Goal: Information Seeking & Learning: Find contact information

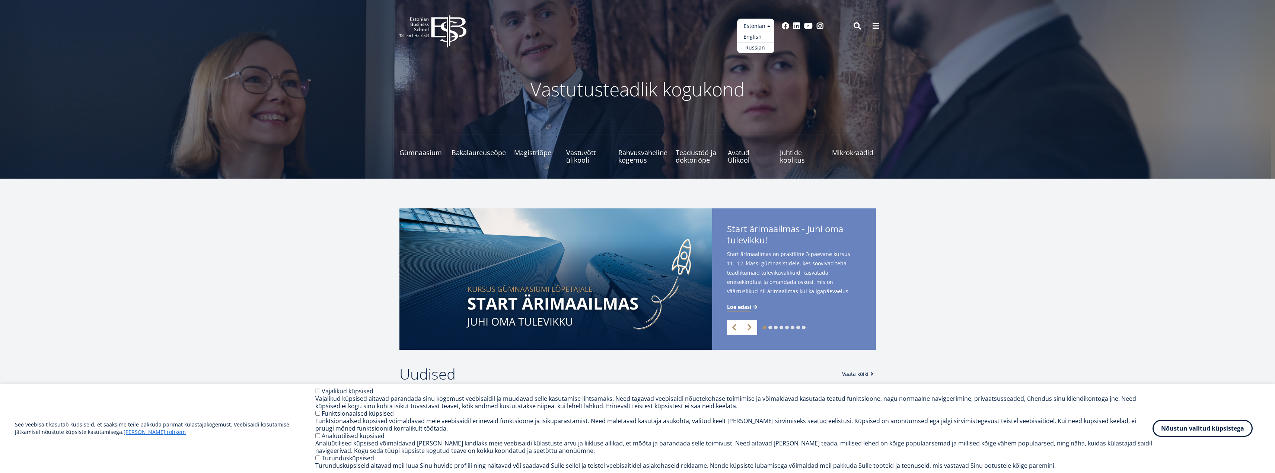
click at [762, 38] on link "English" at bounding box center [755, 37] width 37 height 11
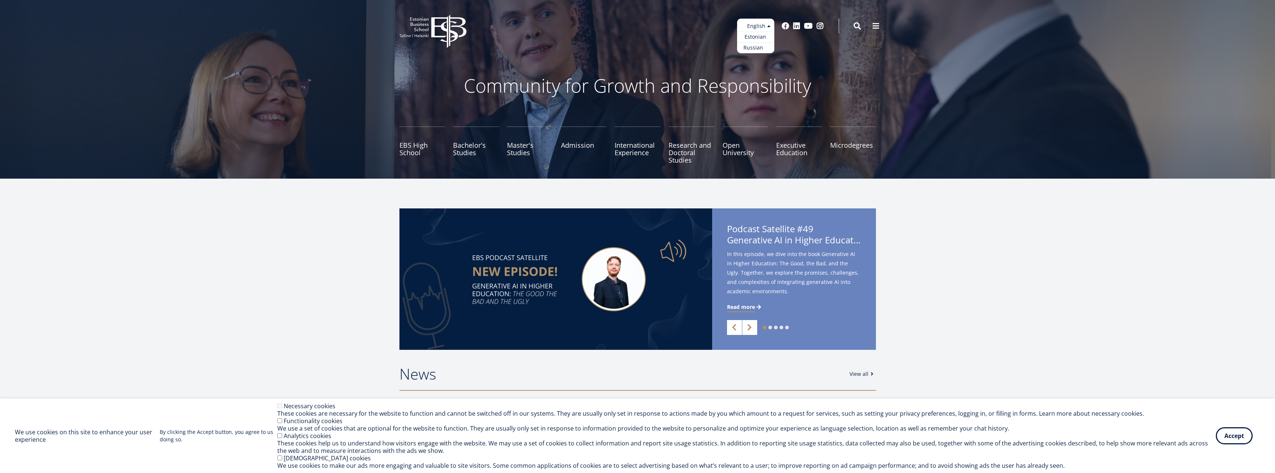
click at [761, 51] on link "Russian" at bounding box center [755, 47] width 37 height 11
click at [752, 51] on link "Russian" at bounding box center [755, 47] width 37 height 11
click at [753, 45] on link "Russian" at bounding box center [755, 47] width 37 height 11
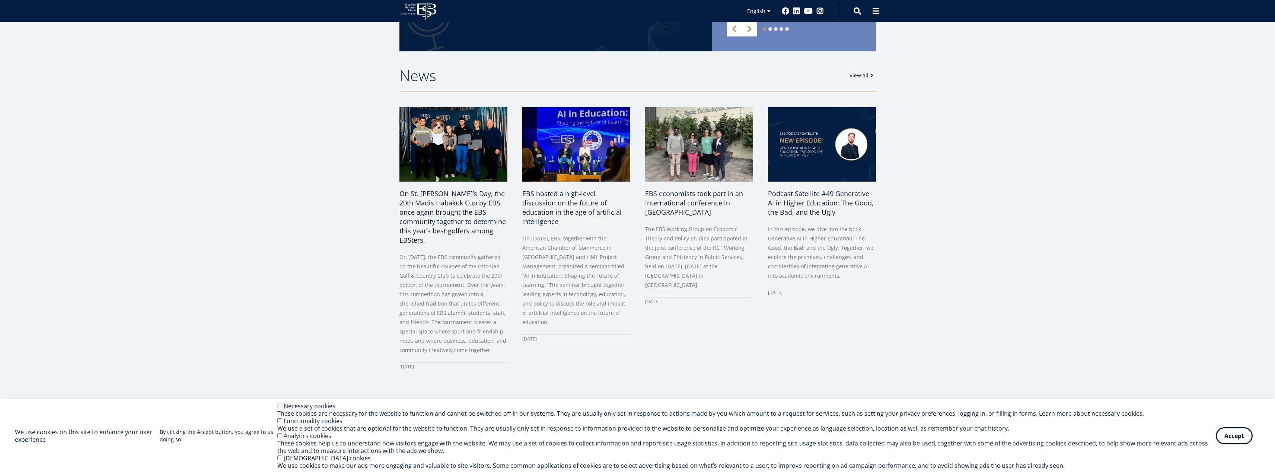
scroll to position [335, 0]
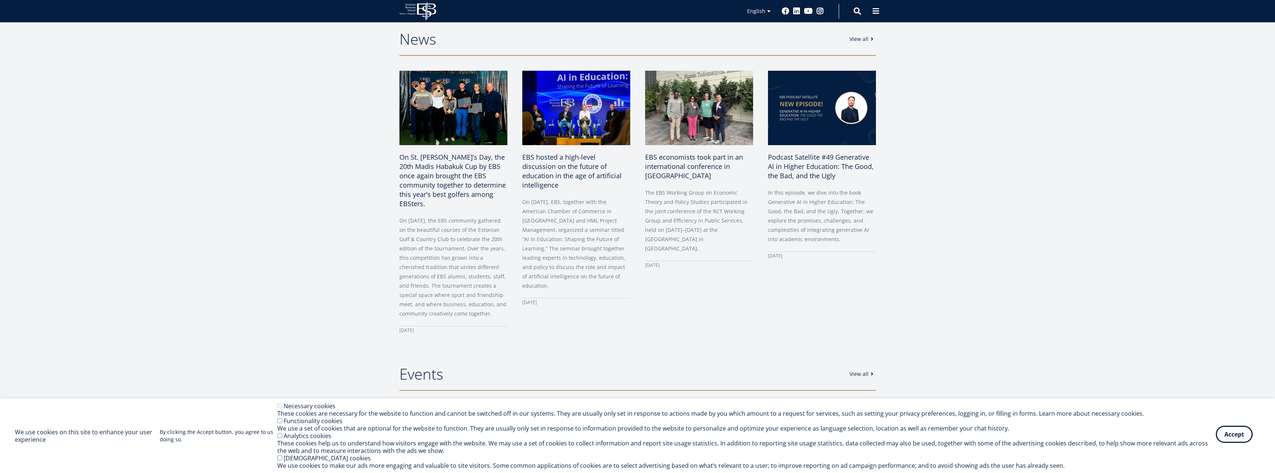
click at [1242, 432] on button "Accept" at bounding box center [1234, 434] width 37 height 17
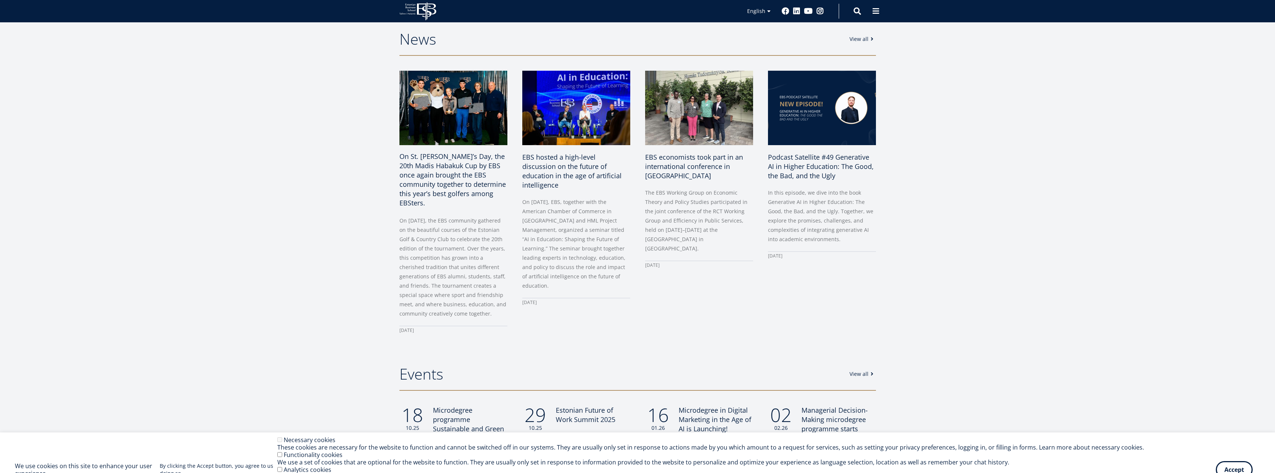
scroll to position [37, 0]
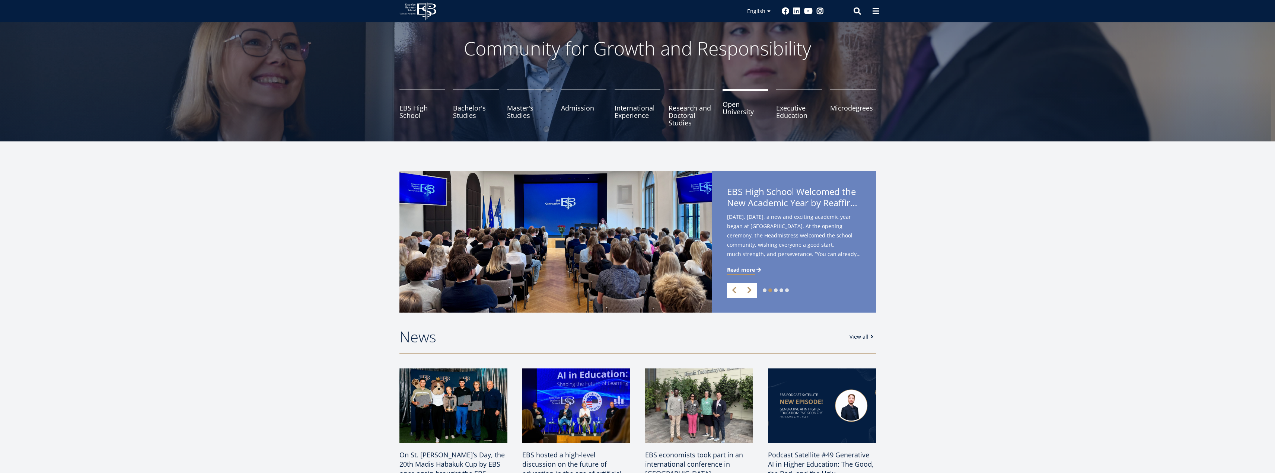
click at [739, 104] on link "Open University" at bounding box center [746, 107] width 46 height 37
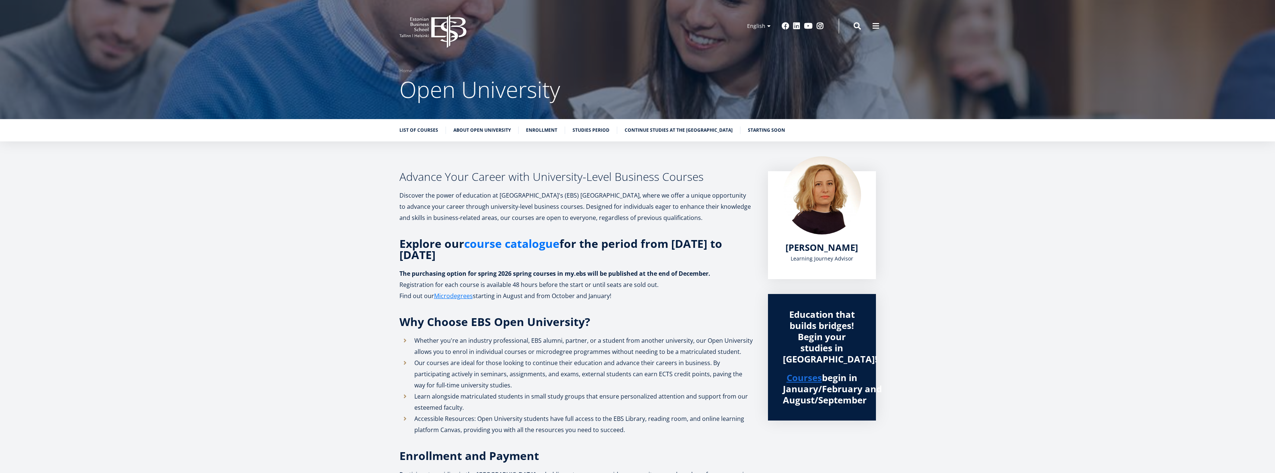
click at [502, 243] on link "course catalogue" at bounding box center [511, 243] width 95 height 11
click at [831, 247] on span "Kadri Osula" at bounding box center [821, 246] width 73 height 12
click at [522, 245] on link "course catalogue" at bounding box center [511, 243] width 95 height 11
click at [498, 246] on link "course catalogue" at bounding box center [511, 243] width 95 height 11
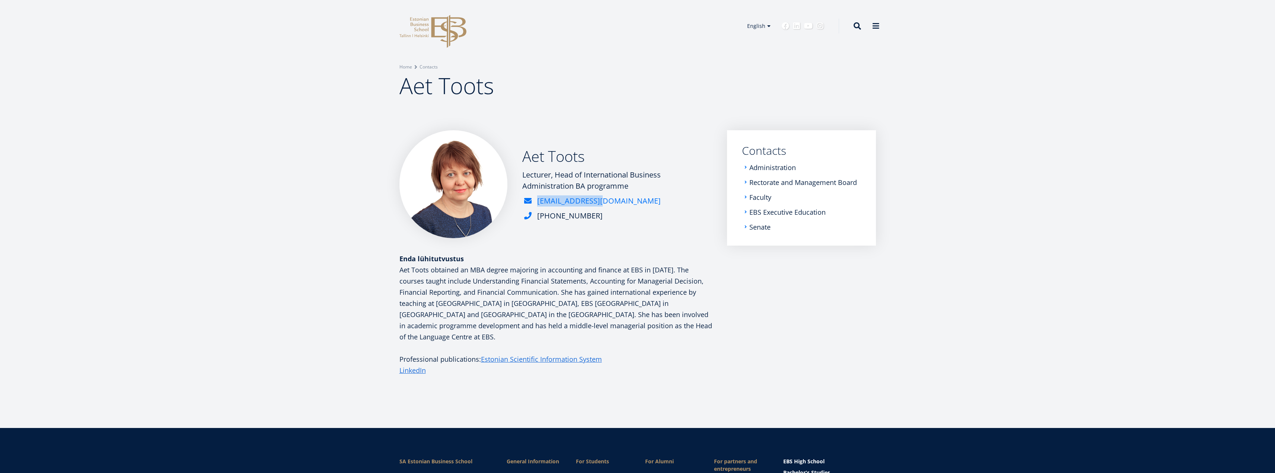
drag, startPoint x: 611, startPoint y: 201, endPoint x: 595, endPoint y: 200, distance: 16.0
click at [595, 200] on div "aet.toots@ebs.ee" at bounding box center [617, 200] width 190 height 11
